Goal: Transaction & Acquisition: Purchase product/service

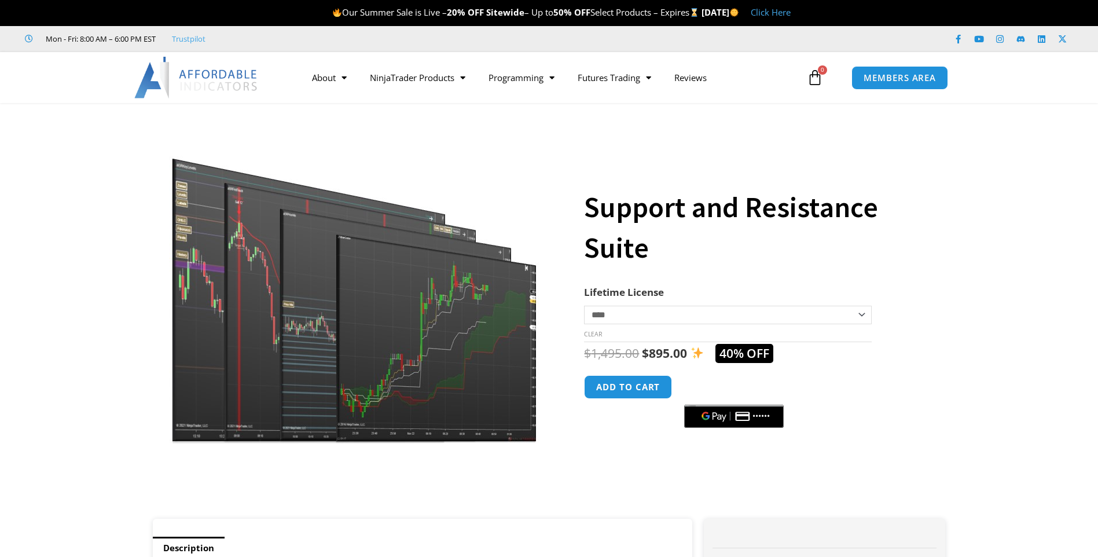
drag, startPoint x: 1097, startPoint y: 133, endPoint x: 1094, endPoint y: 173, distance: 40.6
click at [1094, 173] on section "**********" at bounding box center [549, 317] width 1098 height 404
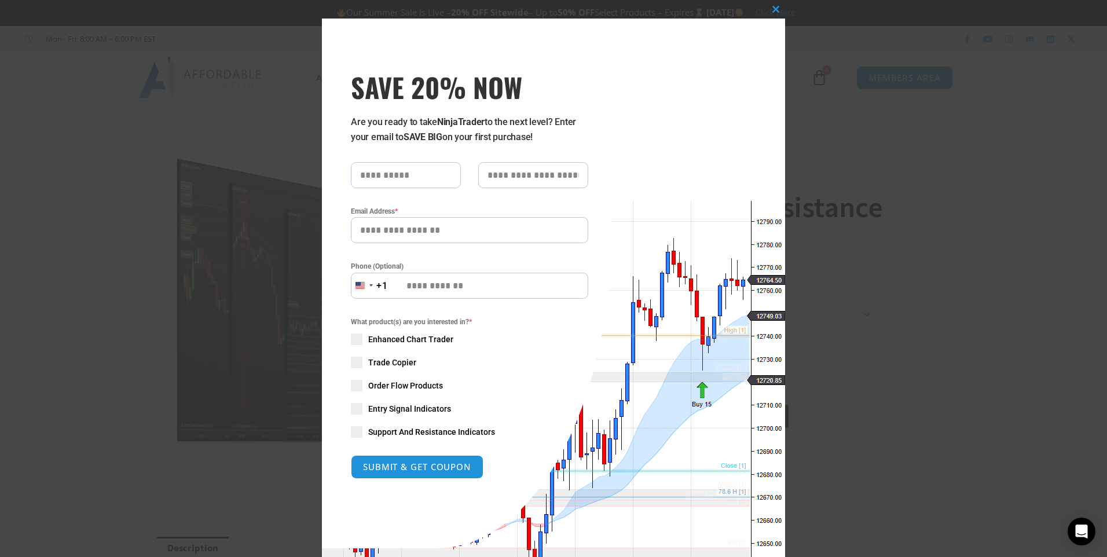
click at [351, 409] on span at bounding box center [357, 409] width 12 height 12
click at [790, 85] on div "Close this module SAVE 20% NOW Are you ready to take NinjaTrader to the next le…" at bounding box center [553, 278] width 1107 height 557
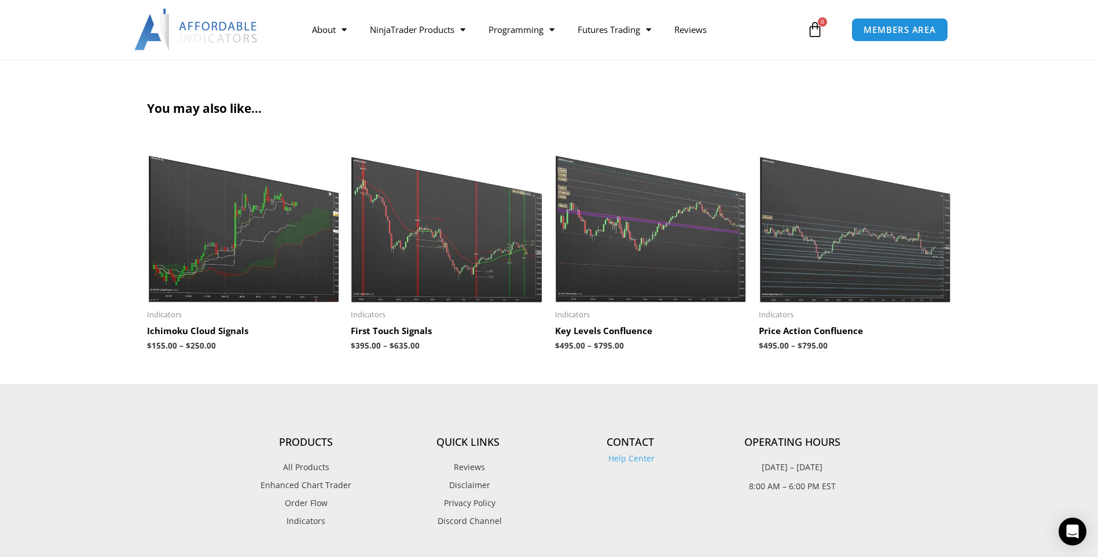
scroll to position [1141, 0]
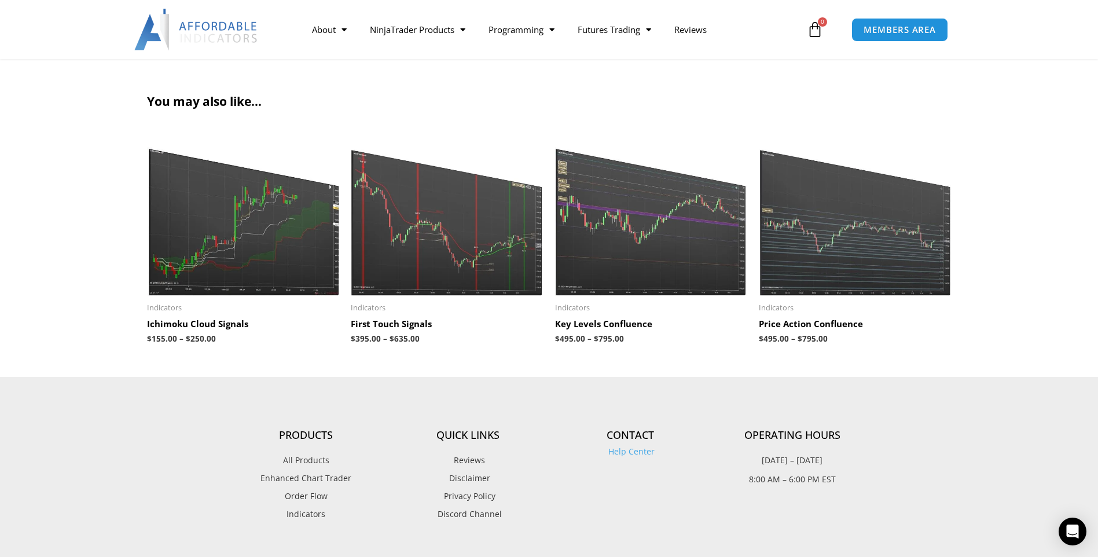
click at [474, 248] on img at bounding box center [447, 213] width 193 height 166
